Goal: Transaction & Acquisition: Purchase product/service

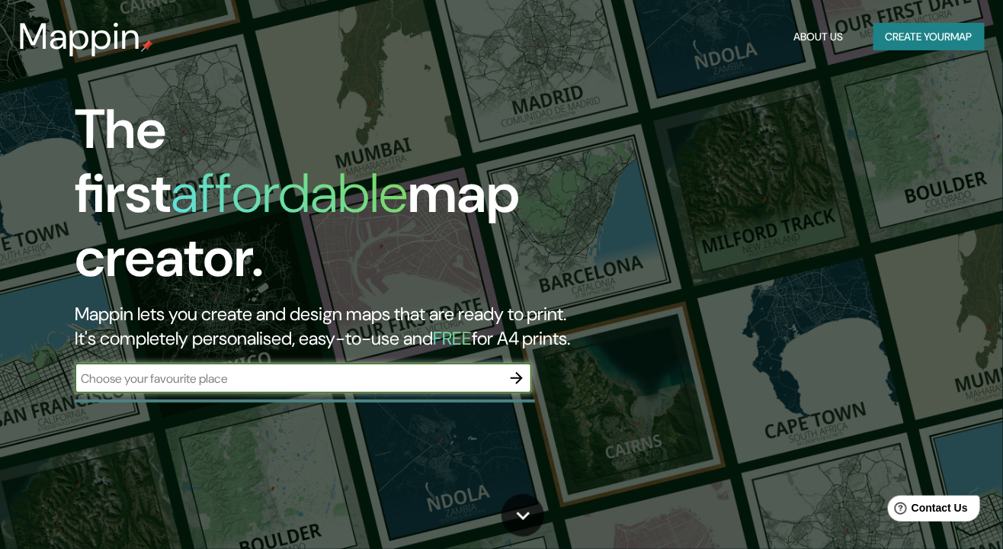
click at [380, 370] on input "text" at bounding box center [288, 379] width 427 height 18
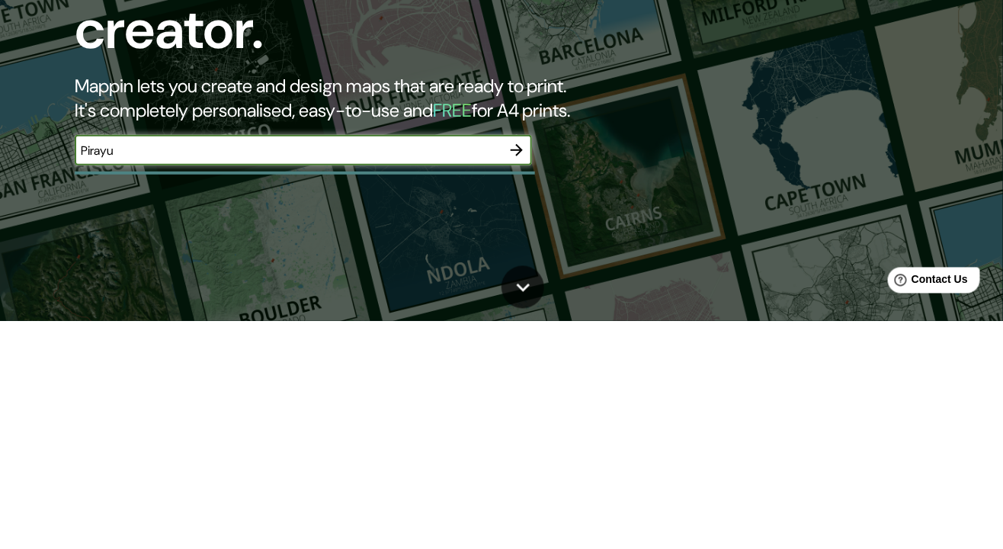
type input "Pirayu"
click at [518, 369] on icon "button" at bounding box center [517, 378] width 18 height 18
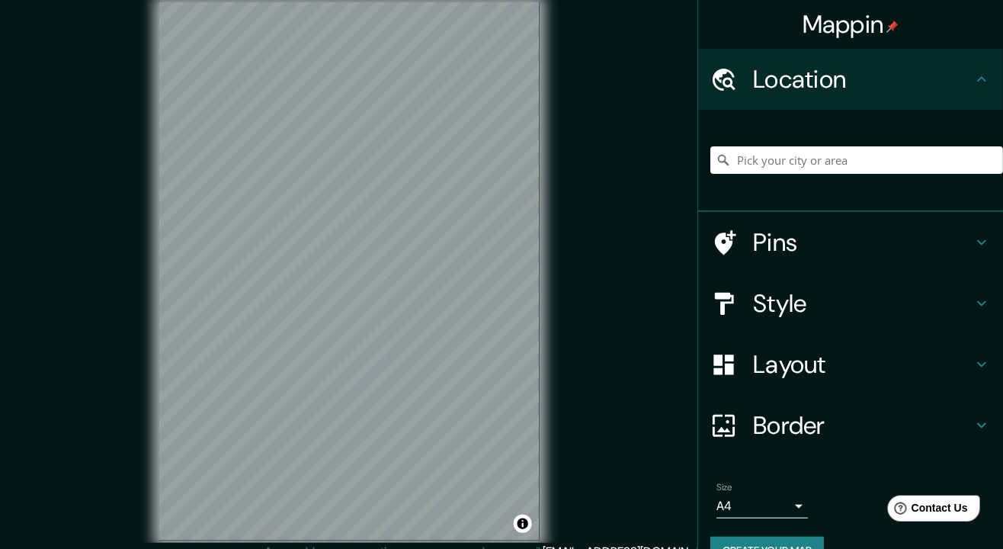
click at [833, 182] on div at bounding box center [857, 160] width 293 height 76
click at [814, 152] on input "Pick your city or area" at bounding box center [857, 159] width 293 height 27
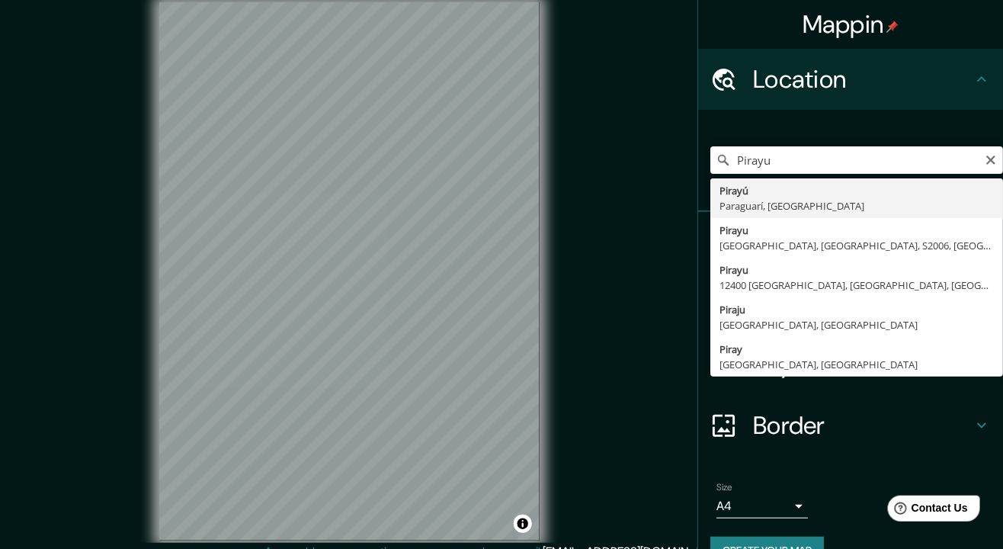
type input "Pirayú, Paraguarí, [GEOGRAPHIC_DATA]"
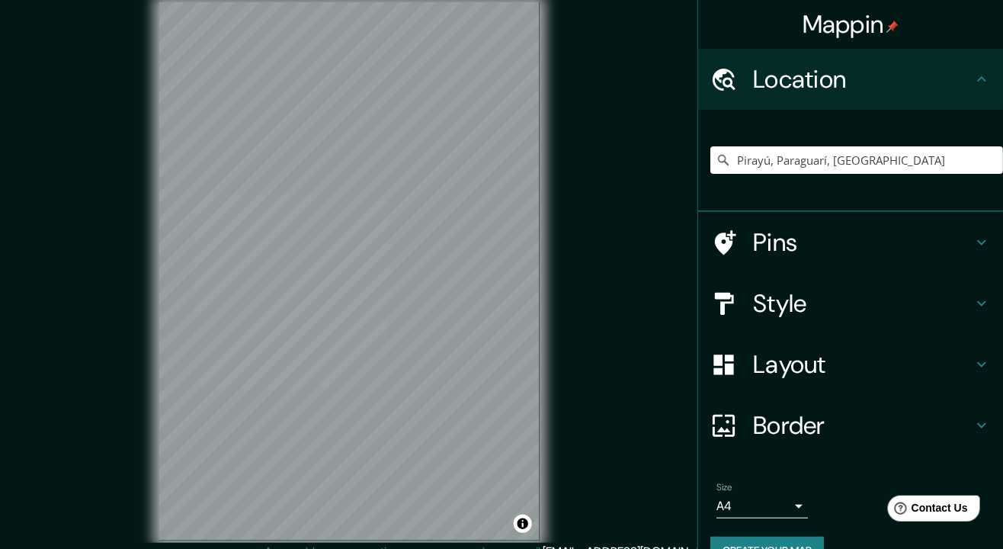
click at [864, 306] on h4 "Style" at bounding box center [863, 303] width 220 height 30
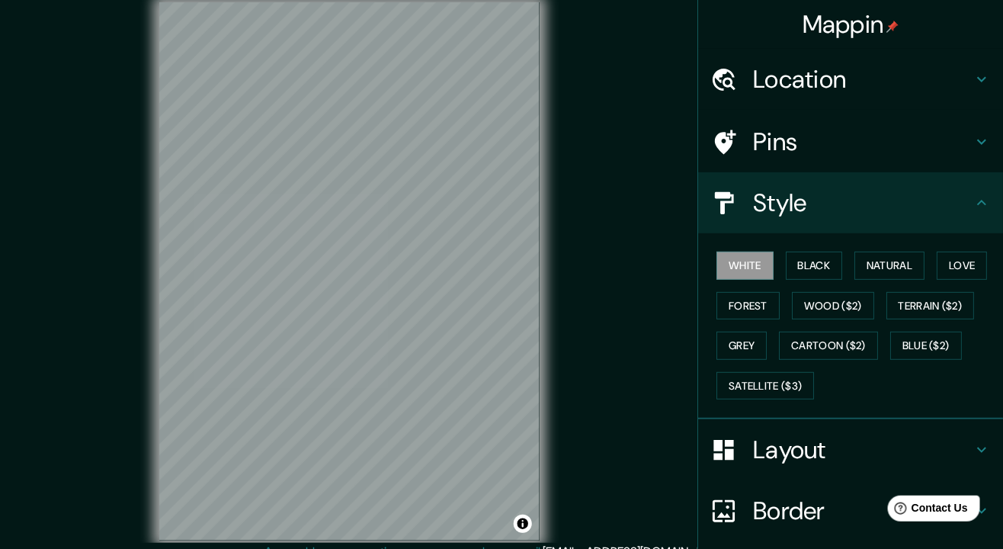
click at [814, 268] on button "Black" at bounding box center [814, 266] width 57 height 28
click at [830, 451] on h4 "Layout" at bounding box center [863, 450] width 220 height 30
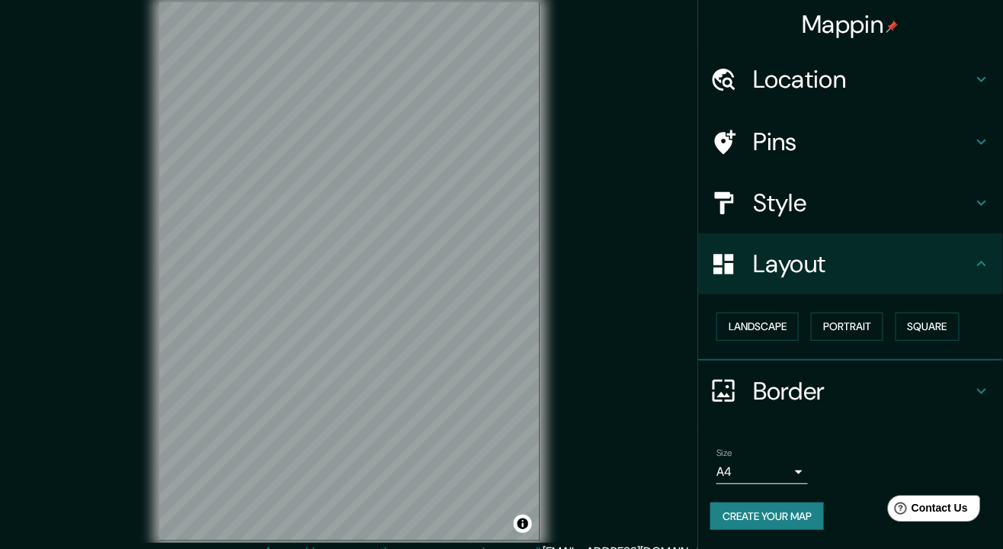
click at [776, 329] on button "Landscape" at bounding box center [758, 327] width 82 height 28
